Goal: Complete application form: Complete application form

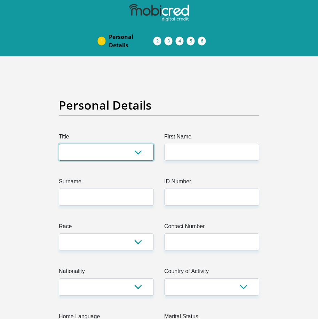
click at [84, 154] on select "Mr Ms Mrs Dr [PERSON_NAME]" at bounding box center [106, 152] width 95 height 17
select select "Mr"
click at [59, 144] on select "Mr Ms Mrs Dr [PERSON_NAME]" at bounding box center [106, 152] width 95 height 17
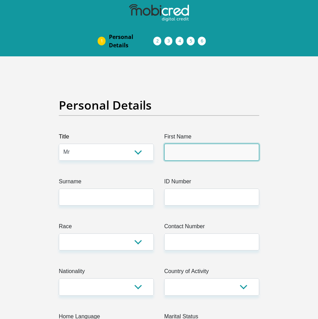
click at [181, 153] on input "First Name" at bounding box center [211, 152] width 95 height 17
type input "VonganiLesly"
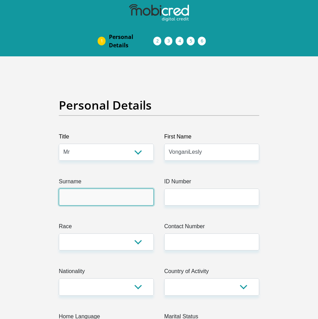
click at [119, 199] on input "Surname" at bounding box center [106, 196] width 95 height 17
type input "Machabe"
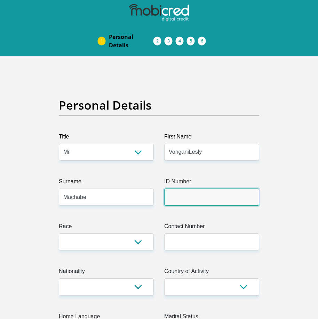
click at [177, 196] on input "ID Number" at bounding box center [211, 196] width 95 height 17
type input "9104115651086"
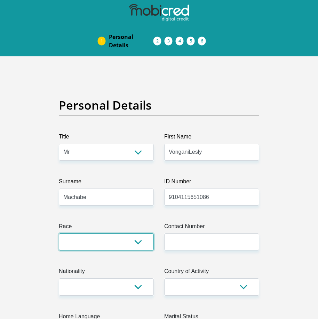
click at [137, 242] on select "Black Coloured Indian White Other" at bounding box center [106, 241] width 95 height 17
select select "1"
click at [59, 233] on select "Black Coloured Indian White Other" at bounding box center [106, 241] width 95 height 17
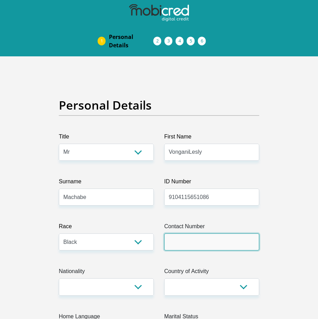
click at [189, 240] on input "Contact Number" at bounding box center [211, 241] width 95 height 17
type input "0677526832"
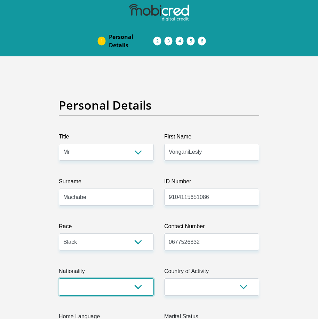
click at [141, 286] on select "[GEOGRAPHIC_DATA] [GEOGRAPHIC_DATA] [GEOGRAPHIC_DATA] [GEOGRAPHIC_DATA] [GEOGRA…" at bounding box center [106, 286] width 95 height 17
select select "ZAF"
click at [59, 278] on select "[GEOGRAPHIC_DATA] [GEOGRAPHIC_DATA] [GEOGRAPHIC_DATA] [GEOGRAPHIC_DATA] [GEOGRA…" at bounding box center [106, 286] width 95 height 17
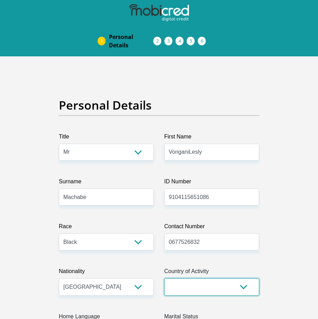
click at [244, 285] on select "[GEOGRAPHIC_DATA] [GEOGRAPHIC_DATA] [GEOGRAPHIC_DATA] [GEOGRAPHIC_DATA] [GEOGRA…" at bounding box center [211, 286] width 95 height 17
select select "ZAF"
click at [164, 278] on select "[GEOGRAPHIC_DATA] [GEOGRAPHIC_DATA] [GEOGRAPHIC_DATA] [GEOGRAPHIC_DATA] [GEOGRA…" at bounding box center [211, 286] width 95 height 17
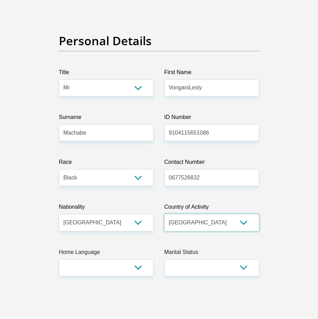
scroll to position [69, 0]
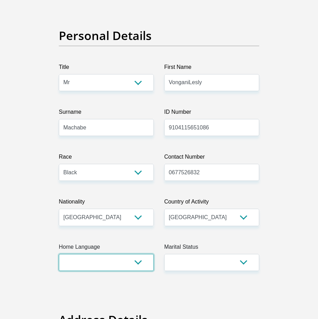
click at [138, 262] on select "Afrikaans English Sepedi South Ndebele Southern Sotho Swati Tsonga Tswana Venda…" at bounding box center [106, 262] width 95 height 17
select select "tso"
click at [59, 254] on select "Afrikaans English Sepedi South Ndebele Southern Sotho Swati Tsonga Tswana Venda…" at bounding box center [106, 262] width 95 height 17
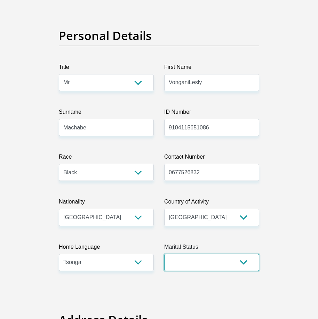
click at [245, 260] on select "Married ANC Single Divorced Widowed Married COP or Customary Law" at bounding box center [211, 262] width 95 height 17
select select "2"
click at [164, 254] on select "Married ANC Single Divorced Widowed Married COP or Customary Law" at bounding box center [211, 262] width 95 height 17
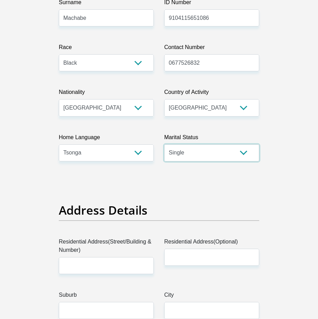
scroll to position [181, 0]
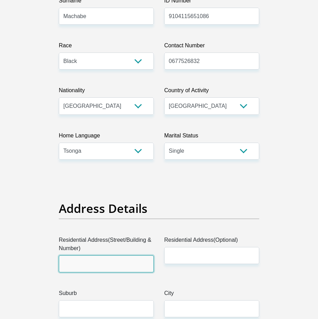
click at [116, 265] on input "Residential Address(Street/Building & Number)" at bounding box center [106, 263] width 95 height 17
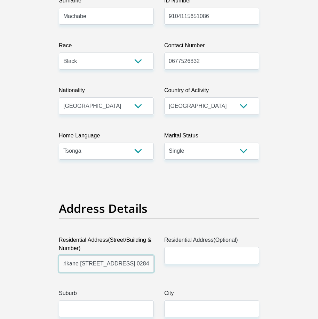
scroll to position [0, 29]
type input "Marikane [STREET_ADDRESS] 0284"
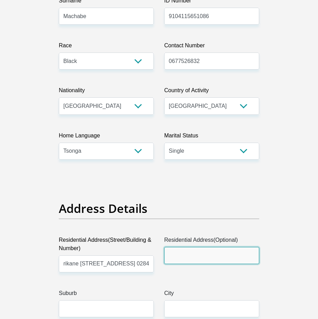
scroll to position [0, 0]
click at [192, 258] on input "Residential Address(Optional)" at bounding box center [211, 255] width 95 height 17
type input "[GEOGRAPHIC_DATA] [STREET_ADDRESS][PERSON_NAME]"
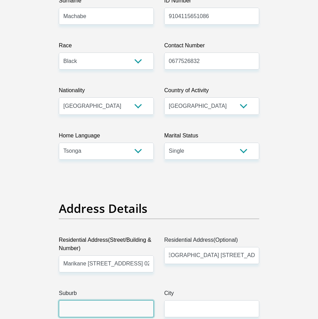
scroll to position [0, 0]
click at [123, 309] on input "Suburb" at bounding box center [106, 308] width 95 height 17
type input "[GEOGRAPHIC_DATA]"
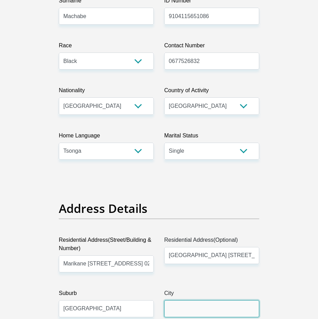
click at [187, 308] on input "City" at bounding box center [211, 308] width 95 height 17
type input "[GEOGRAPHIC_DATA]"
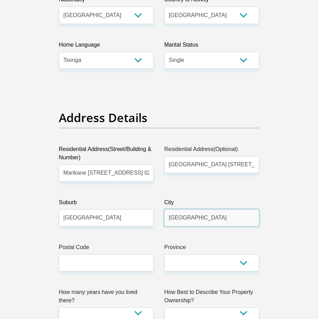
scroll to position [278, 0]
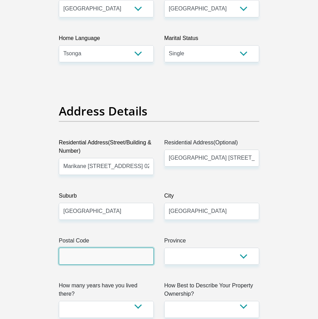
click at [130, 258] on input "Postal Code" at bounding box center [106, 255] width 95 height 17
type input "0284"
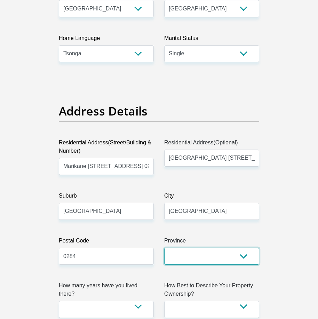
click at [189, 251] on select "Eastern Cape Free State [GEOGRAPHIC_DATA] [GEOGRAPHIC_DATA][DATE] [GEOGRAPHIC_D…" at bounding box center [211, 255] width 95 height 17
select select "[GEOGRAPHIC_DATA]"
click at [164, 247] on select "Eastern Cape Free State [GEOGRAPHIC_DATA] [GEOGRAPHIC_DATA][DATE] [GEOGRAPHIC_D…" at bounding box center [211, 255] width 95 height 17
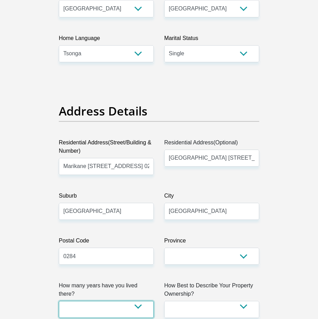
click at [140, 301] on select "less than 1 year 1-3 years 3-5 years 5+ years" at bounding box center [106, 309] width 95 height 17
select select "5"
click at [59, 301] on select "less than 1 year 1-3 years 3-5 years 5+ years" at bounding box center [106, 309] width 95 height 17
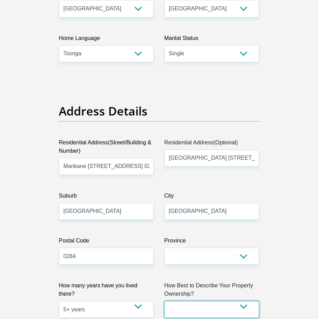
click at [243, 303] on select "Owned Rented Family Owned Company Dwelling" at bounding box center [211, 309] width 95 height 17
select select "Owned"
click at [164, 301] on select "Owned Rented Family Owned Company Dwelling" at bounding box center [211, 309] width 95 height 17
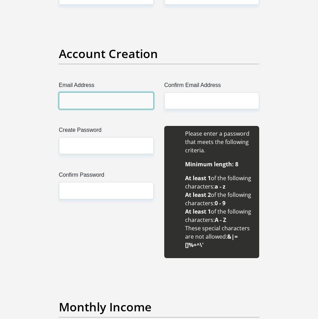
click at [105, 103] on input "Email Address" at bounding box center [106, 100] width 95 height 17
type input "C"
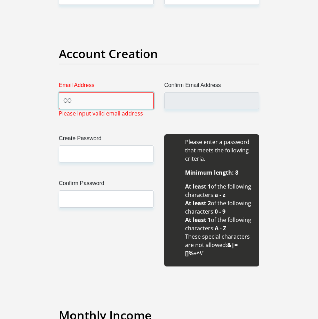
type input "C"
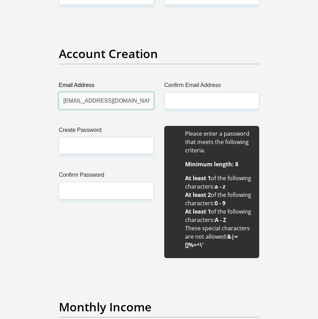
type input "[EMAIL_ADDRESS][DOMAIN_NAME]"
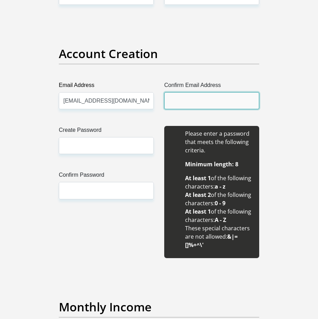
click at [193, 101] on input "Confirm Email Address" at bounding box center [211, 100] width 95 height 17
type input "[EMAIL_ADDRESS][DOMAIN_NAME]"
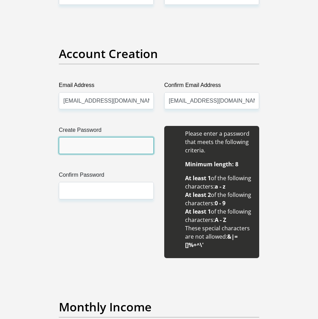
click at [95, 148] on input "Create Password" at bounding box center [106, 145] width 95 height 17
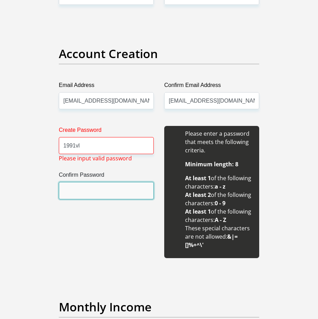
click at [92, 189] on input "Confirm Password" at bounding box center [106, 190] width 95 height 17
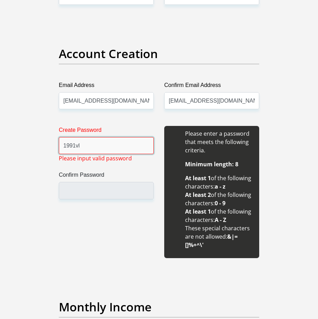
click at [93, 148] on input "1991vl" at bounding box center [106, 145] width 95 height 17
type input "1"
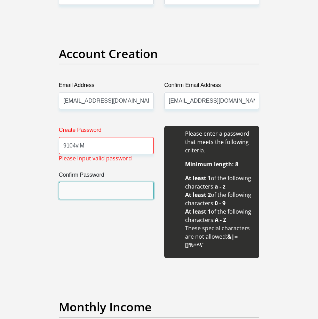
click at [99, 192] on input "Confirm Password" at bounding box center [106, 190] width 95 height 17
click at [102, 193] on input "Confirm Password" at bounding box center [106, 190] width 95 height 17
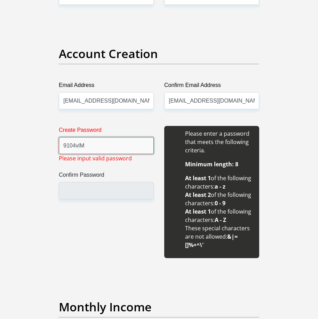
click at [101, 146] on input "9104vlM" at bounding box center [106, 145] width 95 height 17
type input "9"
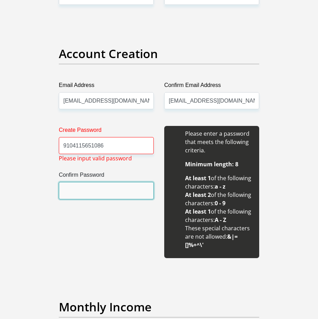
click at [99, 187] on input "Confirm Password" at bounding box center [106, 190] width 95 height 17
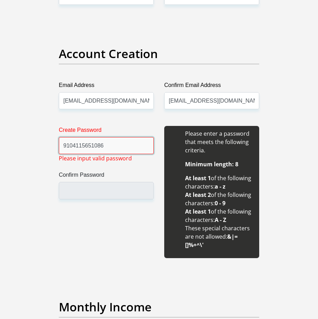
click at [107, 146] on input "9104115651086" at bounding box center [106, 145] width 95 height 17
click at [87, 144] on input "a910411" at bounding box center [106, 145] width 95 height 17
click at [66, 146] on input "a910411" at bounding box center [106, 145] width 95 height 17
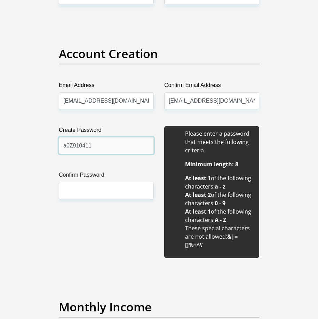
type input "a0Z910411"
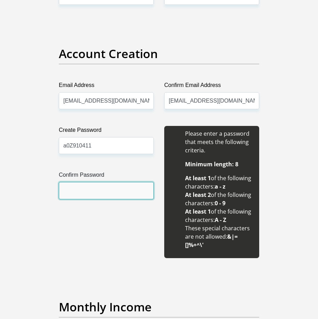
click at [93, 190] on input "Confirm Password" at bounding box center [106, 190] width 95 height 17
type input "A"
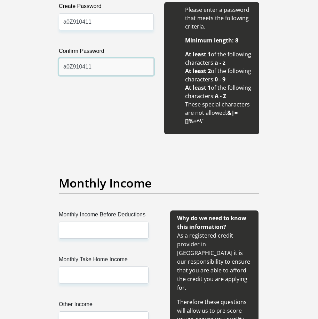
scroll to position [716, 0]
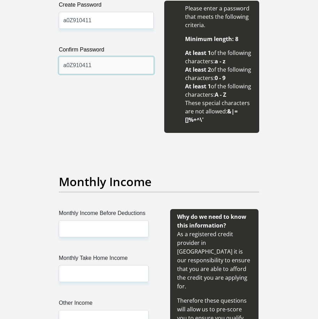
type input "a0Z910411"
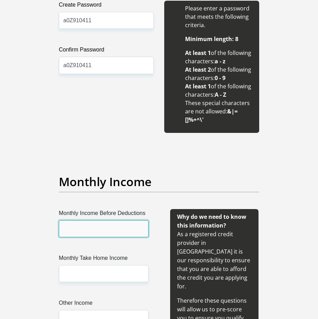
click at [109, 229] on input "Monthly Income Before Deductions" at bounding box center [104, 228] width 90 height 17
type input "17600"
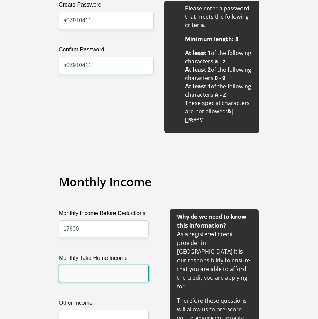
click at [107, 272] on input "Monthly Take Home Income" at bounding box center [104, 273] width 90 height 17
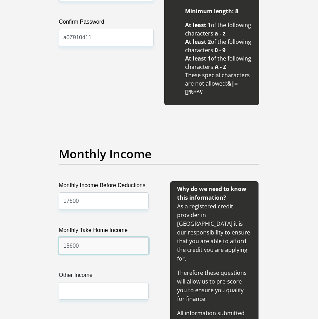
scroll to position [758, 0]
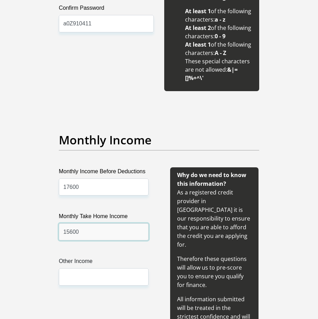
type input "15600"
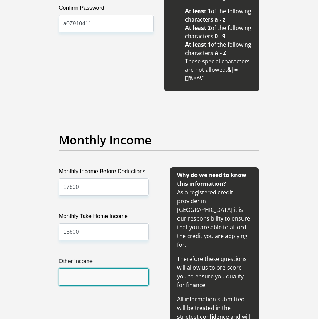
click at [112, 278] on input "Other Income" at bounding box center [104, 276] width 90 height 17
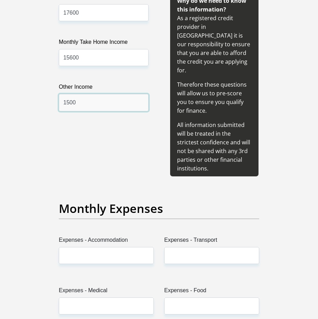
scroll to position [938, 0]
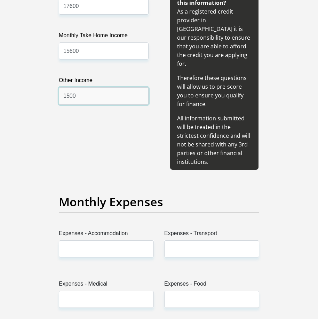
type input "1500"
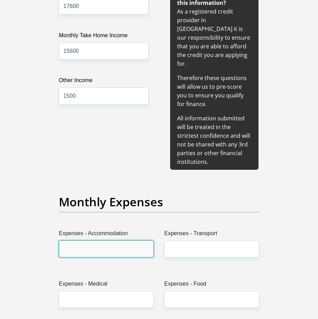
click at [139, 240] on input "Expenses - Accommodation" at bounding box center [106, 248] width 95 height 17
type input "400"
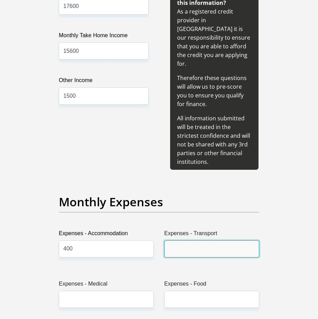
click at [229, 240] on input "Expenses - Transport" at bounding box center [211, 248] width 95 height 17
type input "200"
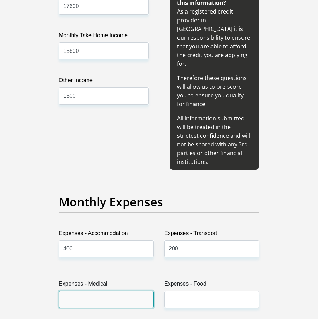
click at [129, 291] on input "Expenses - Medical" at bounding box center [106, 299] width 95 height 17
type input "0"
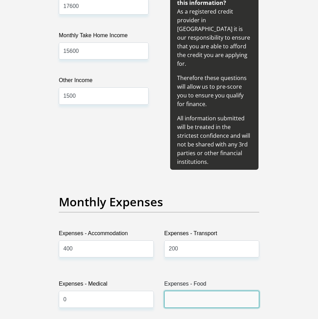
click at [200, 291] on input "Expenses - Food" at bounding box center [211, 299] width 95 height 17
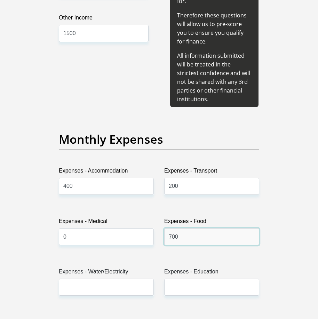
scroll to position [1008, 0]
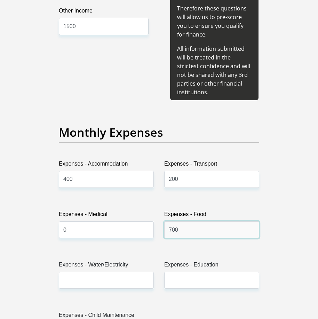
type input "700"
click at [97, 171] on input "400" at bounding box center [106, 179] width 95 height 17
type input "4"
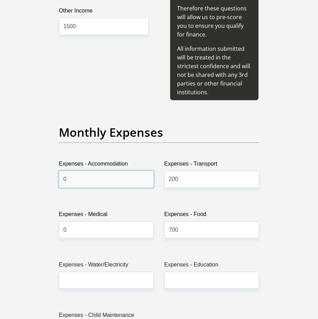
type input "0"
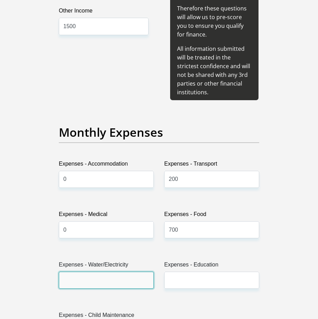
click at [125, 271] on input "Expenses - Water/Electricity" at bounding box center [106, 279] width 95 height 17
type input "200"
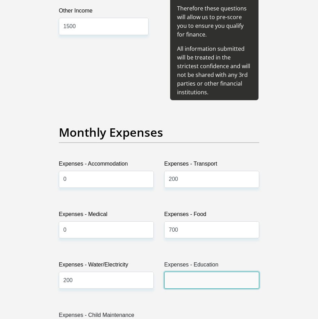
click at [182, 271] on input "Expenses - Education" at bounding box center [211, 279] width 95 height 17
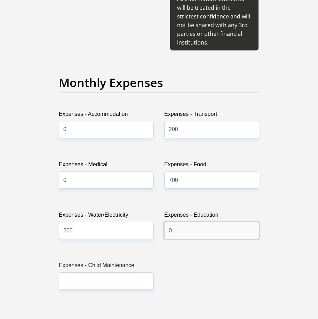
scroll to position [1063, 0]
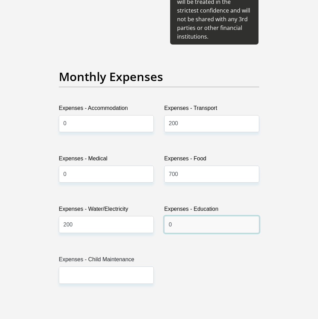
type input "0"
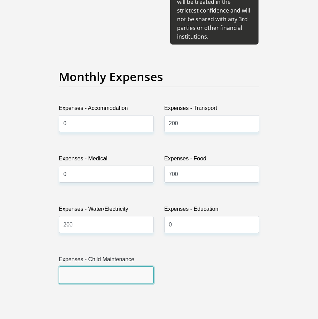
click at [121, 266] on input "Expenses - Child Maintenance" at bounding box center [106, 274] width 95 height 17
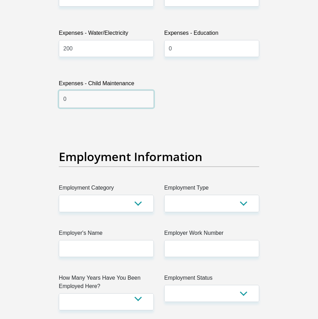
scroll to position [1244, 0]
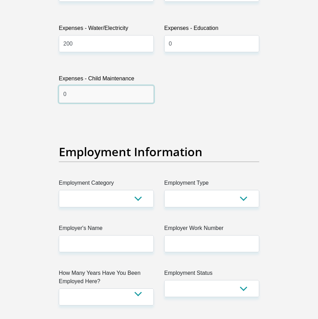
type input "0"
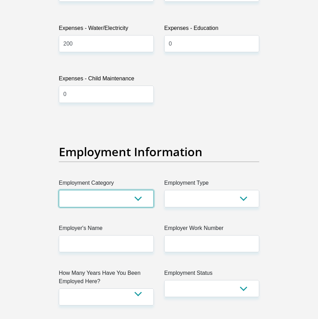
click at [136, 190] on select "AGRICULTURE ALCOHOL & TOBACCO CONSTRUCTION MATERIALS METALLURGY EQUIPMENT FOR R…" at bounding box center [106, 198] width 95 height 17
select select "6"
click at [59, 190] on select "AGRICULTURE ALCOHOL & TOBACCO CONSTRUCTION MATERIALS METALLURGY EQUIPMENT FOR R…" at bounding box center [106, 198] width 95 height 17
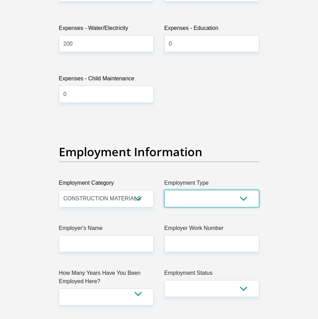
click at [243, 190] on select "College/Lecturer Craft Seller Creative Driver Executive Farmer Forces - Non Com…" at bounding box center [211, 198] width 95 height 17
select select "Office Staff/Clerk"
click at [164, 190] on select "College/Lecturer Craft Seller Creative Driver Executive Farmer Forces - Non Com…" at bounding box center [211, 198] width 95 height 17
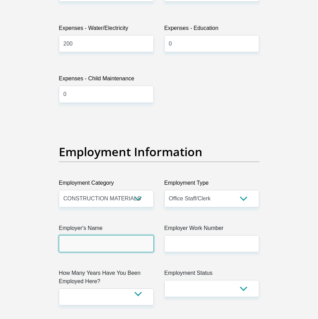
click at [111, 235] on input "Employer's Name" at bounding box center [106, 243] width 95 height 17
type input "BotseDrillblast"
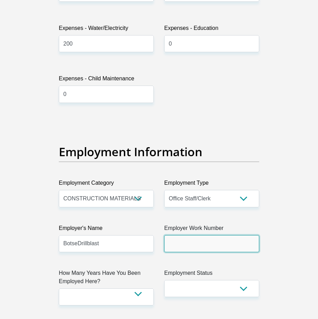
click at [183, 235] on input "Employer Work Number" at bounding box center [211, 243] width 95 height 17
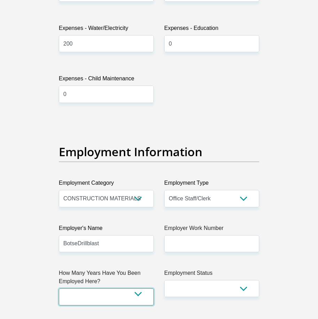
click at [137, 288] on select "less than 1 year 1-3 years 3-5 years 5+ years" at bounding box center [106, 296] width 95 height 17
select select "24"
click at [59, 288] on select "less than 1 year 1-3 years 3-5 years 5+ years" at bounding box center [106, 296] width 95 height 17
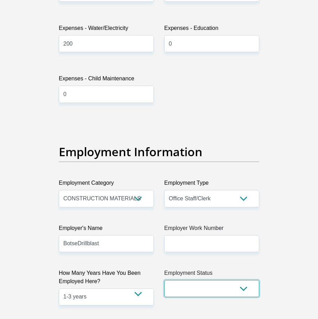
click at [245, 280] on select "Permanent/Full-time Part-time/Casual [DEMOGRAPHIC_DATA] Worker Self-Employed Ho…" at bounding box center [211, 288] width 95 height 17
select select "1"
click at [164, 280] on select "Permanent/Full-time Part-time/Casual [DEMOGRAPHIC_DATA] Worker Self-Employed Ho…" at bounding box center [211, 288] width 95 height 17
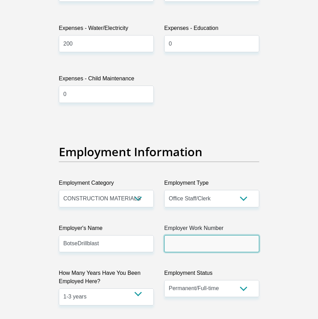
click at [215, 235] on input "Employer Work Number" at bounding box center [211, 243] width 95 height 17
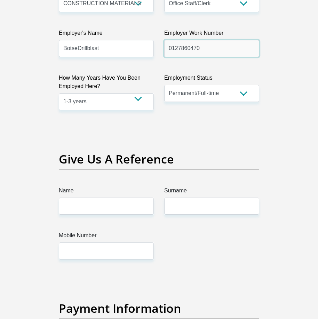
scroll to position [1453, 0]
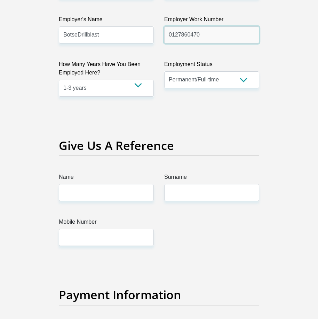
type input "0127860470"
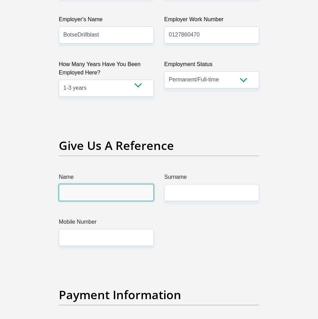
click at [116, 184] on input "Name" at bounding box center [106, 192] width 95 height 17
type input "Vuyokazi"
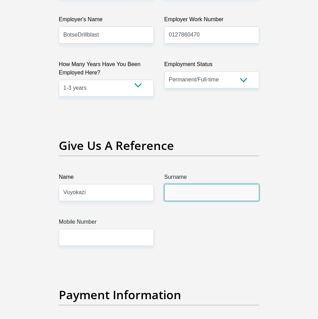
click at [217, 184] on input "Surname" at bounding box center [211, 192] width 95 height 17
type input "mudau"
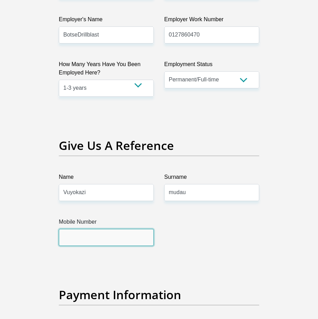
click at [84, 229] on input "Mobile Number" at bounding box center [106, 237] width 95 height 17
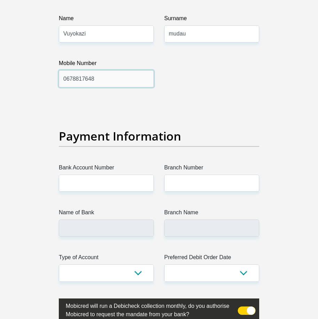
scroll to position [1619, 0]
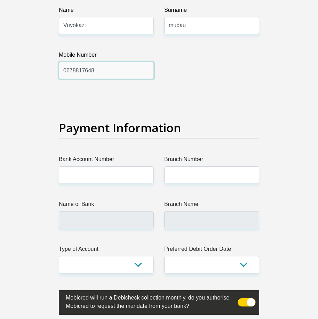
type input "0678817648"
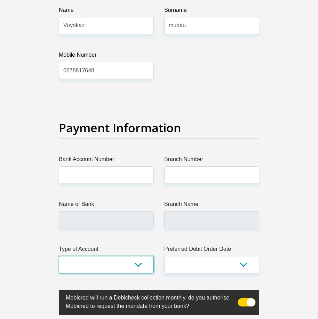
click at [141, 256] on select "Cheque Savings" at bounding box center [106, 264] width 95 height 17
select select "SAV"
click at [59, 256] on select "Cheque Savings" at bounding box center [106, 264] width 95 height 17
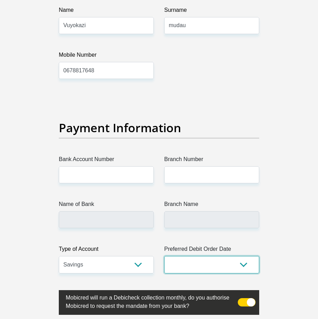
click at [244, 256] on select "1st 2nd 3rd 4th 5th 7th 18th 19th 20th 21st 22nd 23rd 24th 25th 26th 27th 28th …" at bounding box center [211, 264] width 95 height 17
select select "25"
click at [164, 256] on select "1st 2nd 3rd 4th 5th 7th 18th 19th 20th 21st 22nd 23rd 24th 25th 26th 27th 28th …" at bounding box center [211, 264] width 95 height 17
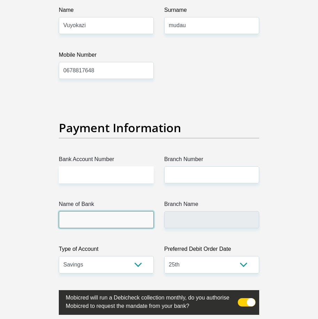
click at [128, 211] on input "Name of Bank" at bounding box center [106, 219] width 95 height 17
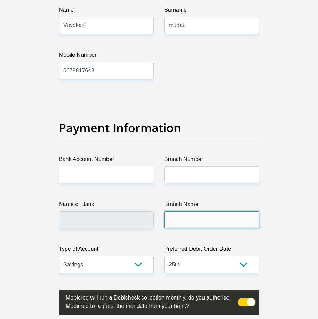
click at [187, 211] on input "Branch Name" at bounding box center [211, 219] width 95 height 17
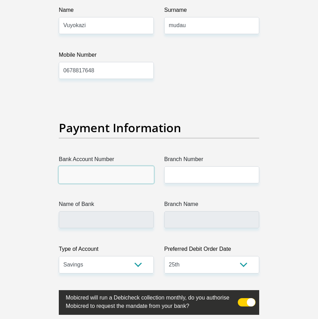
click at [122, 166] on input "Bank Account Number" at bounding box center [106, 174] width 95 height 17
type input "1196410648"
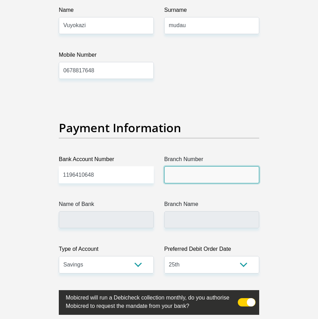
click at [181, 166] on input "Branch Number" at bounding box center [211, 174] width 95 height 17
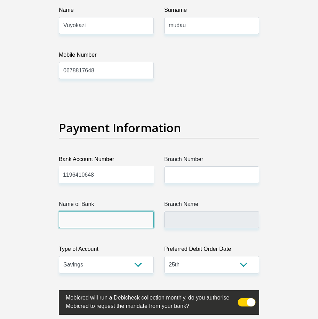
click at [106, 211] on input "Name of Bank" at bounding box center [106, 219] width 95 height 17
click at [109, 211] on input "Name of Bank" at bounding box center [106, 219] width 95 height 17
click at [72, 211] on input "Name of Bank" at bounding box center [106, 219] width 95 height 17
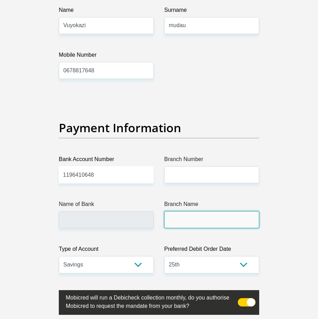
click at [173, 211] on input "Branch Name" at bounding box center [211, 219] width 95 height 17
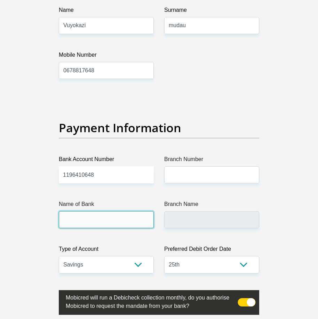
click at [101, 211] on input "Name of Bank" at bounding box center [106, 219] width 95 height 17
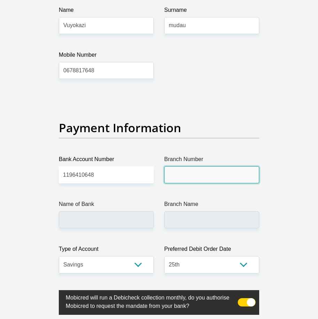
click at [203, 166] on input "Branch Number" at bounding box center [211, 174] width 95 height 17
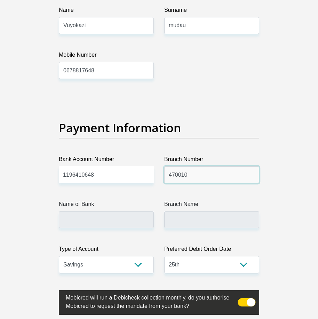
type input "470010"
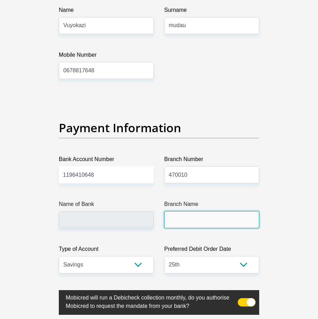
click at [198, 211] on input "Branch Name" at bounding box center [211, 219] width 95 height 17
type input "CAPITEC BANK LIMITED"
type input "CAPITEC BANK CPC"
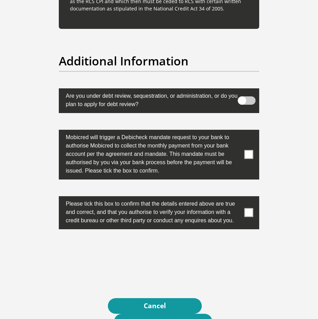
scroll to position [2403, 0]
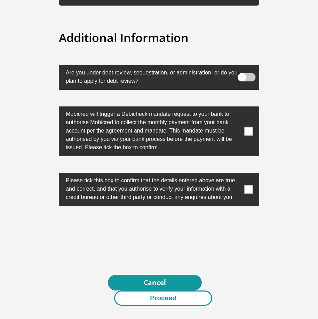
click at [174, 290] on button "Proceed" at bounding box center [163, 298] width 98 height 16
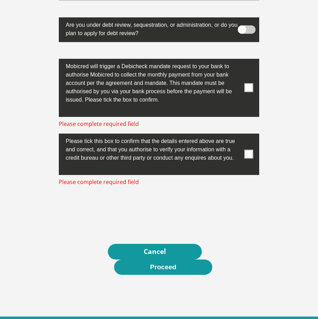
scroll to position [2451, 0]
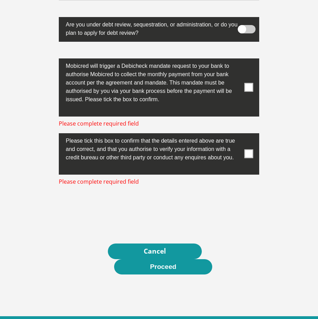
click at [250, 149] on span at bounding box center [248, 153] width 9 height 9
click at [242, 135] on input "checkbox" at bounding box center [242, 135] width 0 height 0
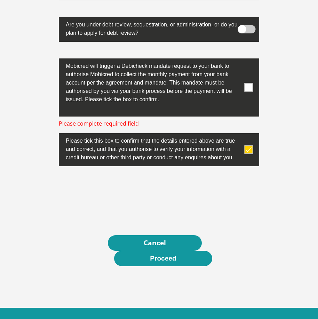
click at [248, 83] on span at bounding box center [248, 87] width 9 height 9
click at [242, 60] on input "checkbox" at bounding box center [242, 60] width 0 height 0
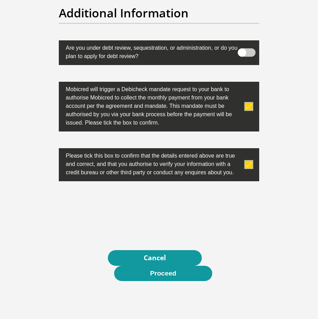
scroll to position [2446, 0]
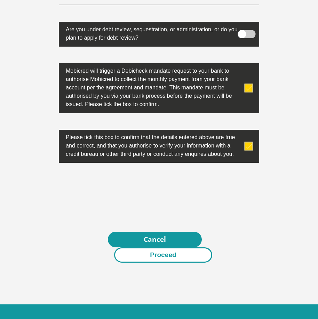
click at [166, 247] on button "Proceed" at bounding box center [163, 255] width 98 height 16
